Goal: Communication & Community: Participate in discussion

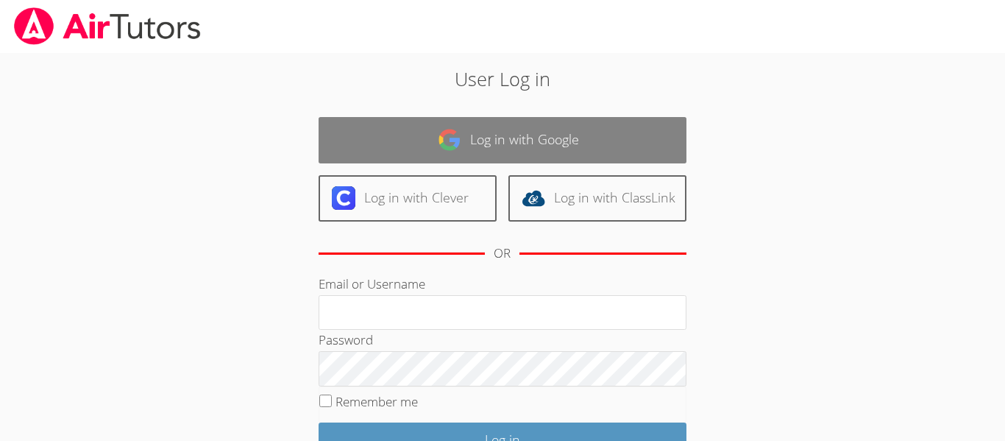
click at [583, 157] on link "Log in with Google" at bounding box center [502, 140] width 368 height 46
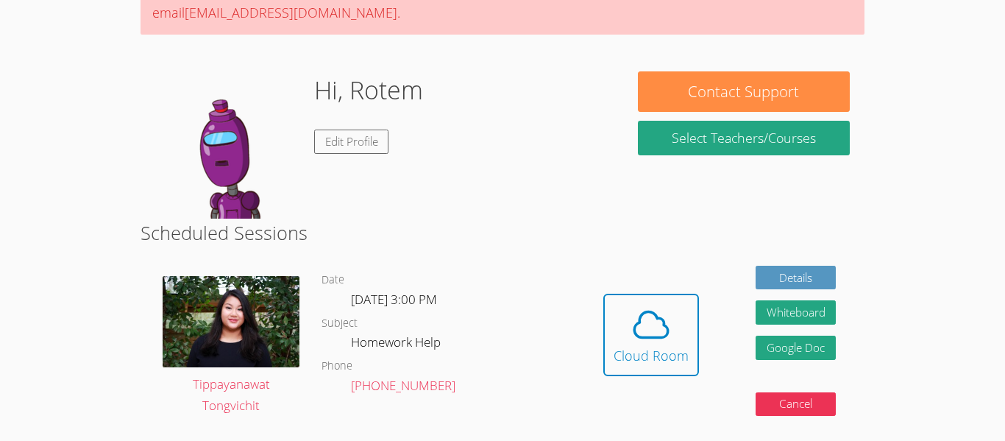
scroll to position [168, 0]
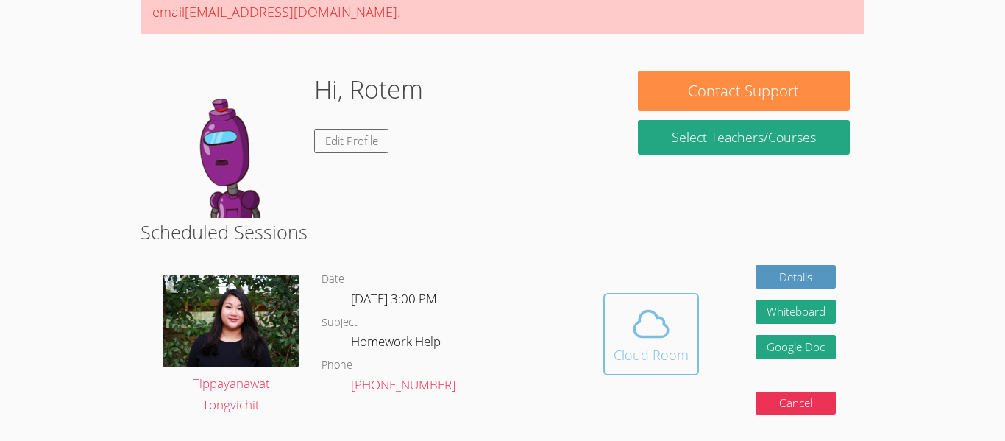
click at [635, 351] on div "Cloud Room" at bounding box center [650, 354] width 75 height 21
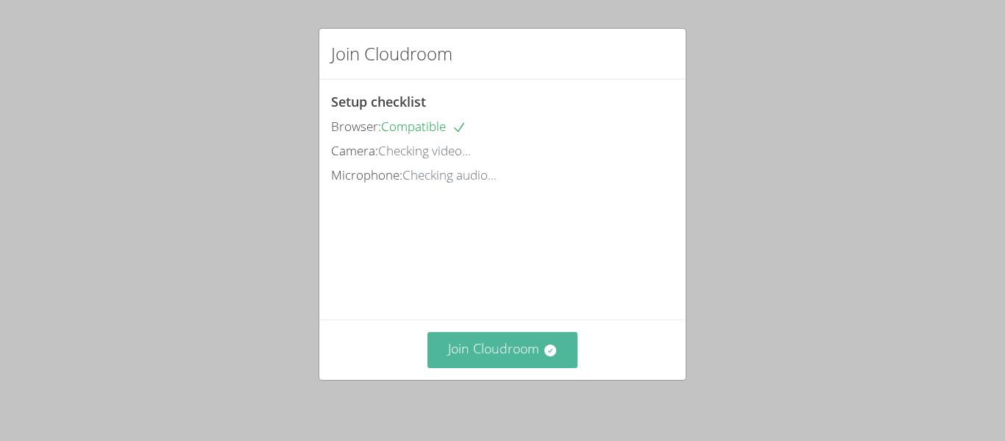
click at [548, 352] on icon at bounding box center [550, 350] width 12 height 12
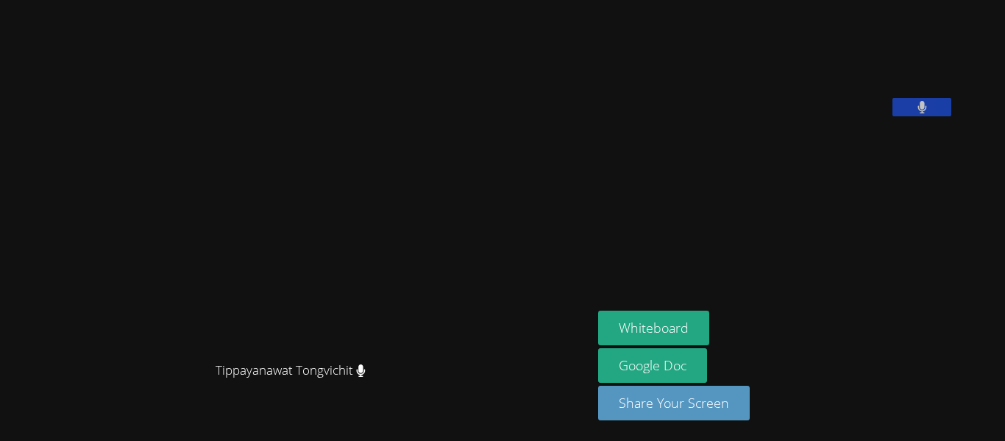
click at [797, 307] on aside "[PERSON_NAME] Whiteboard Google Doc Share Your Screen" at bounding box center [776, 220] width 368 height 441
click at [746, 401] on button "Share Your Screen" at bounding box center [674, 402] width 152 height 35
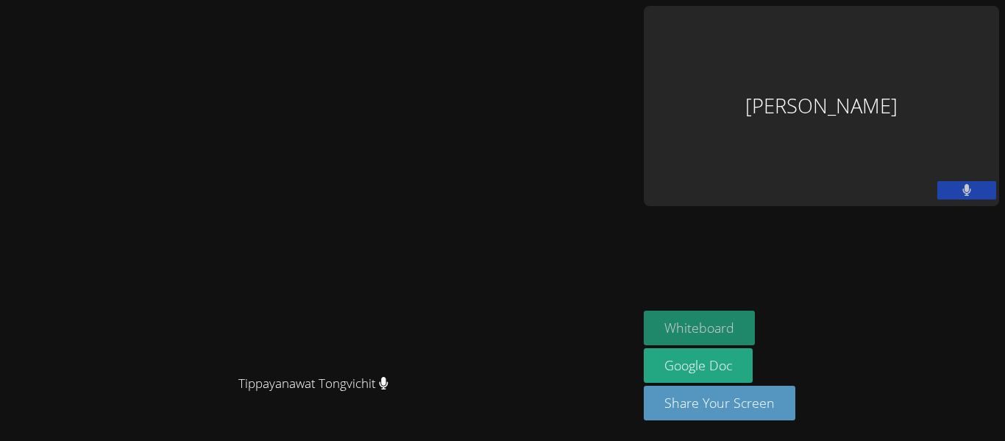
click at [755, 330] on button "Whiteboard" at bounding box center [699, 327] width 111 height 35
